Goal: Transaction & Acquisition: Book appointment/travel/reservation

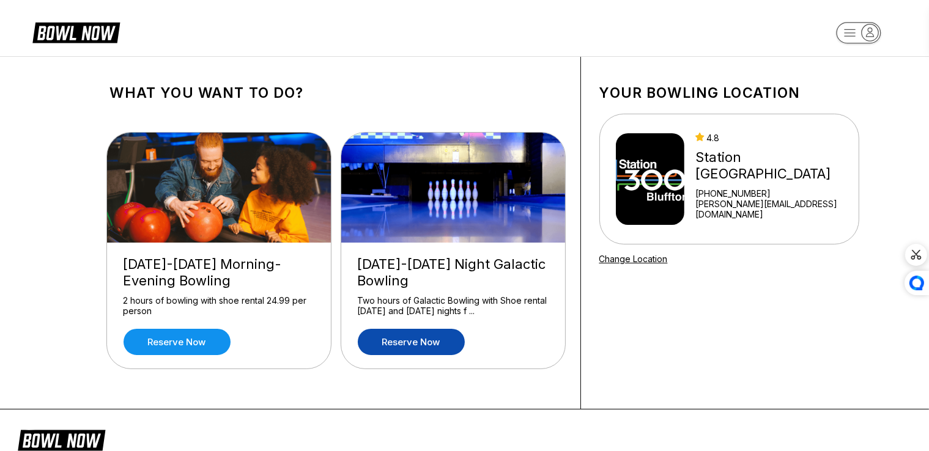
click at [429, 347] on link "Reserve now" at bounding box center [411, 342] width 107 height 26
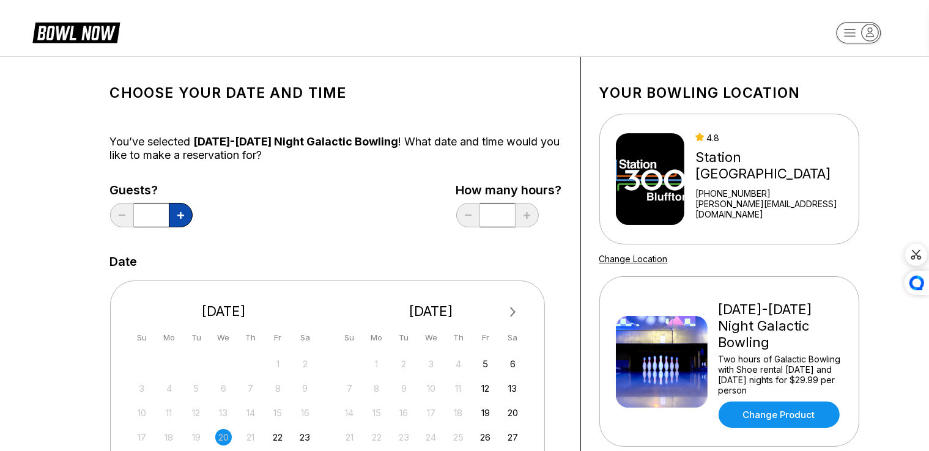
click at [182, 220] on button at bounding box center [181, 215] width 24 height 24
click at [179, 215] on icon at bounding box center [180, 215] width 7 height 7
click at [180, 215] on icon at bounding box center [180, 215] width 7 height 7
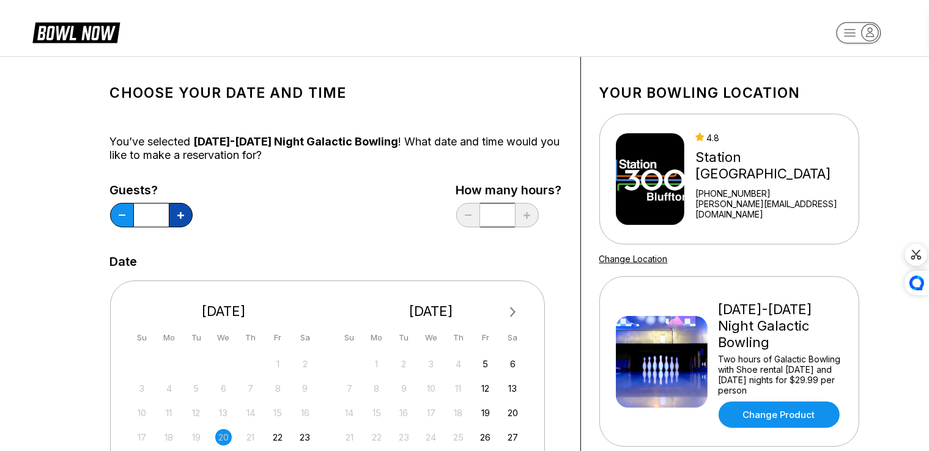
click at [180, 215] on icon at bounding box center [180, 215] width 7 height 7
click at [181, 215] on icon at bounding box center [180, 215] width 7 height 7
type input "*"
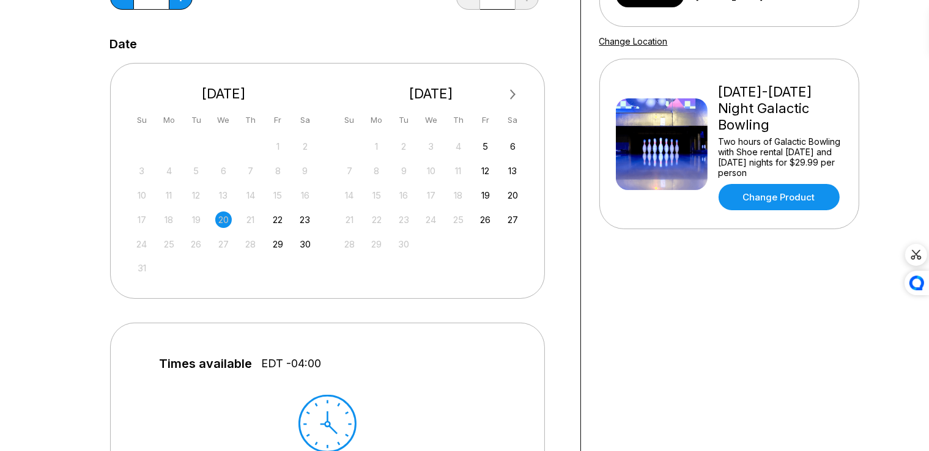
scroll to position [218, 0]
click at [276, 224] on div "22" at bounding box center [278, 220] width 17 height 17
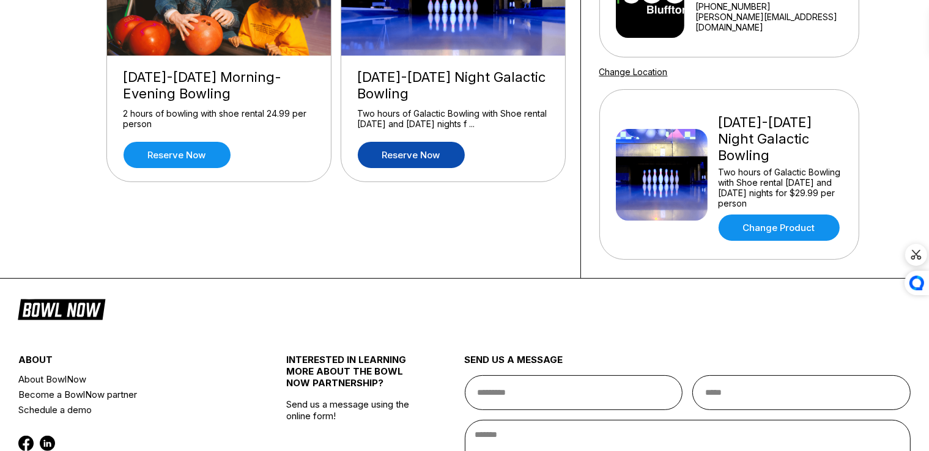
scroll to position [0, 0]
